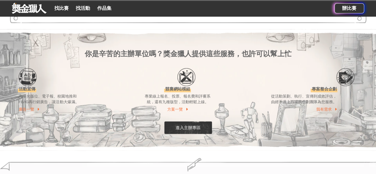
scroll to position [327, 0]
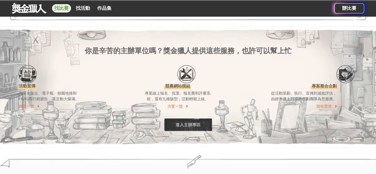
click at [56, 10] on link "找比賽" at bounding box center [61, 8] width 19 height 8
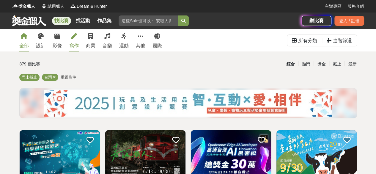
click at [69, 41] on link "寫作" at bounding box center [74, 40] width 10 height 22
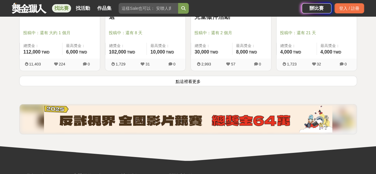
scroll to position [772, 0]
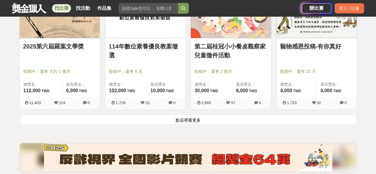
click at [201, 120] on button "點這裡看更多" at bounding box center [187, 119] width 337 height 10
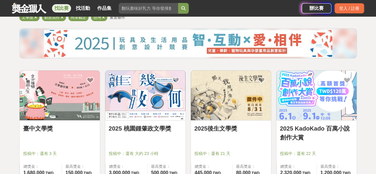
scroll to position [89, 0]
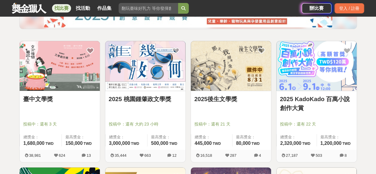
click at [170, 99] on link "2025 桃園鍾肇政文學獎" at bounding box center [145, 98] width 73 height 9
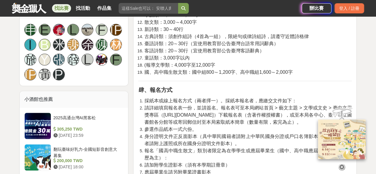
scroll to position [386, 0]
